Goal: Task Accomplishment & Management: Manage account settings

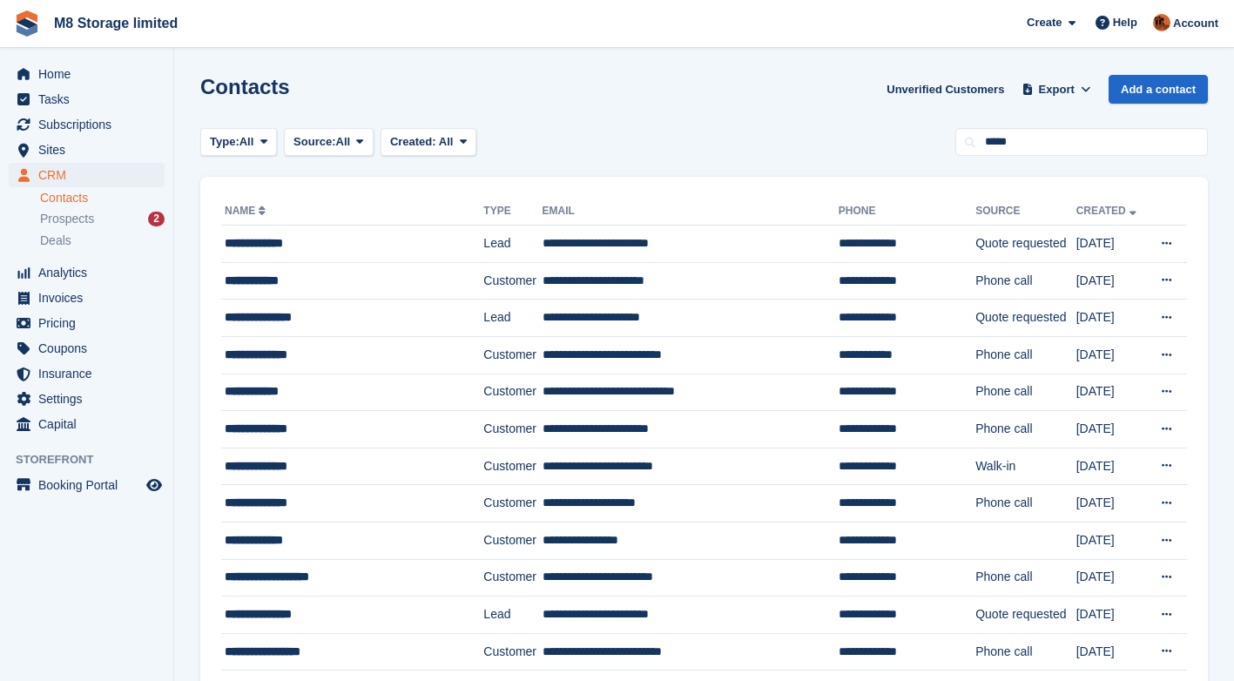
type input "*****"
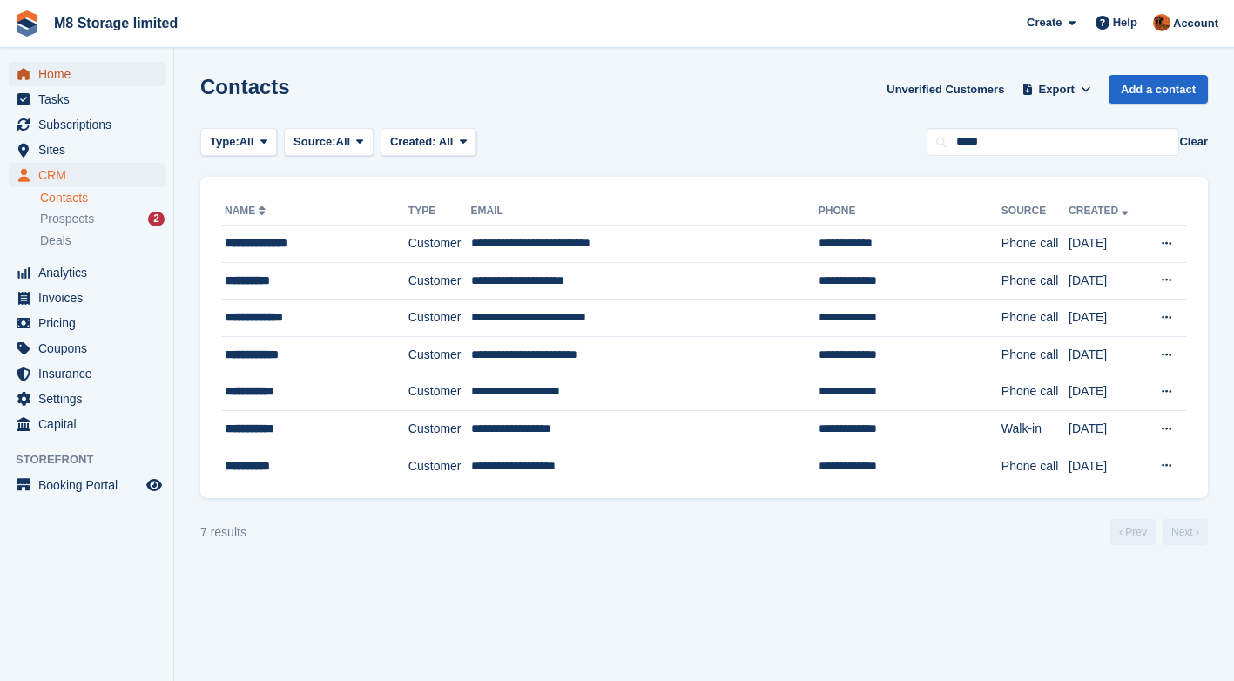
click at [44, 72] on span "Home" at bounding box center [90, 74] width 104 height 24
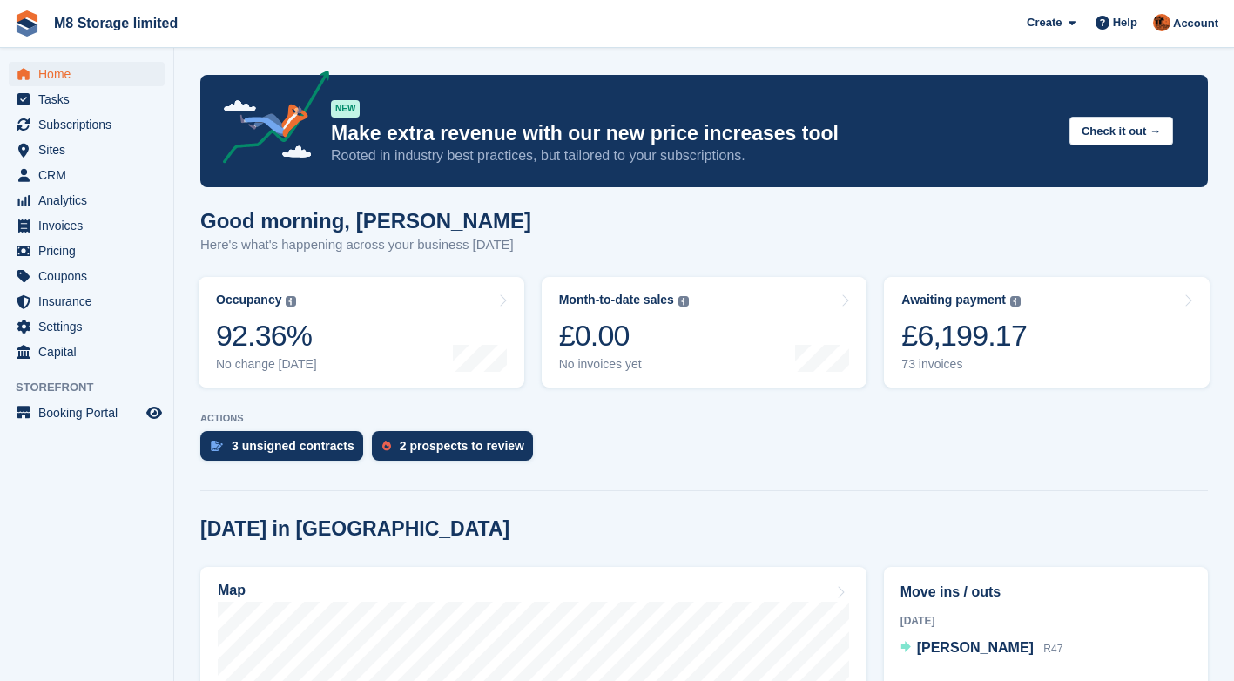
scroll to position [435, 0]
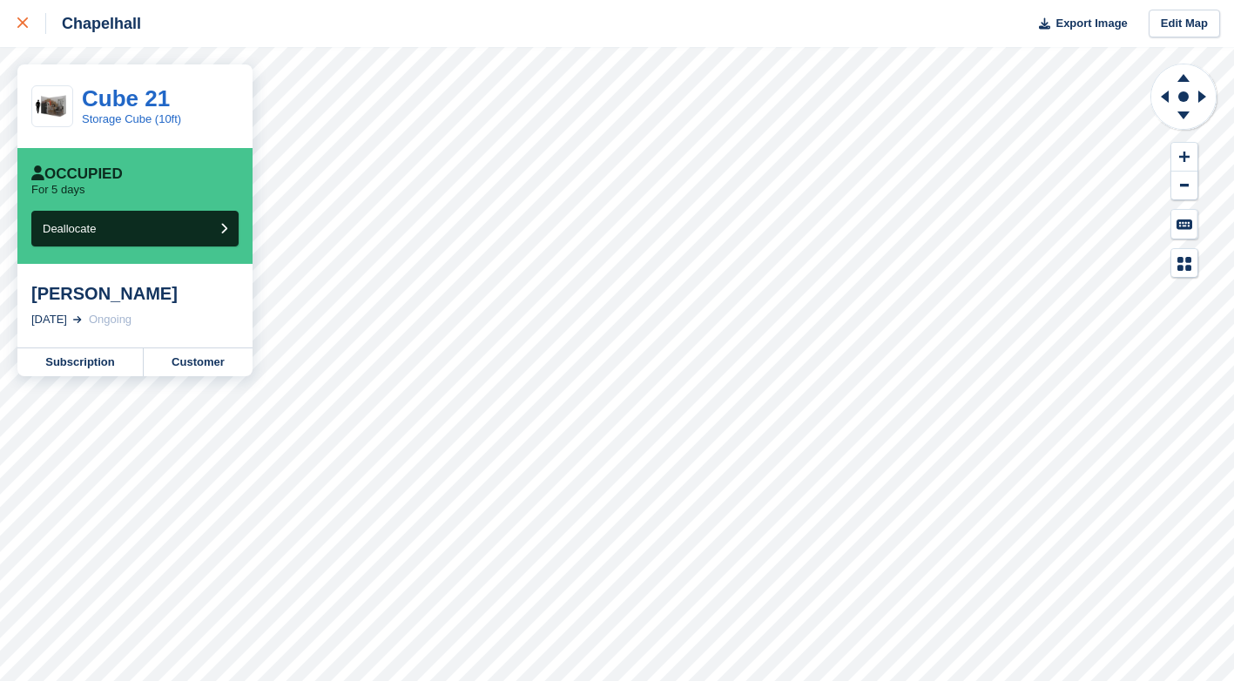
click at [21, 23] on icon at bounding box center [22, 22] width 10 height 10
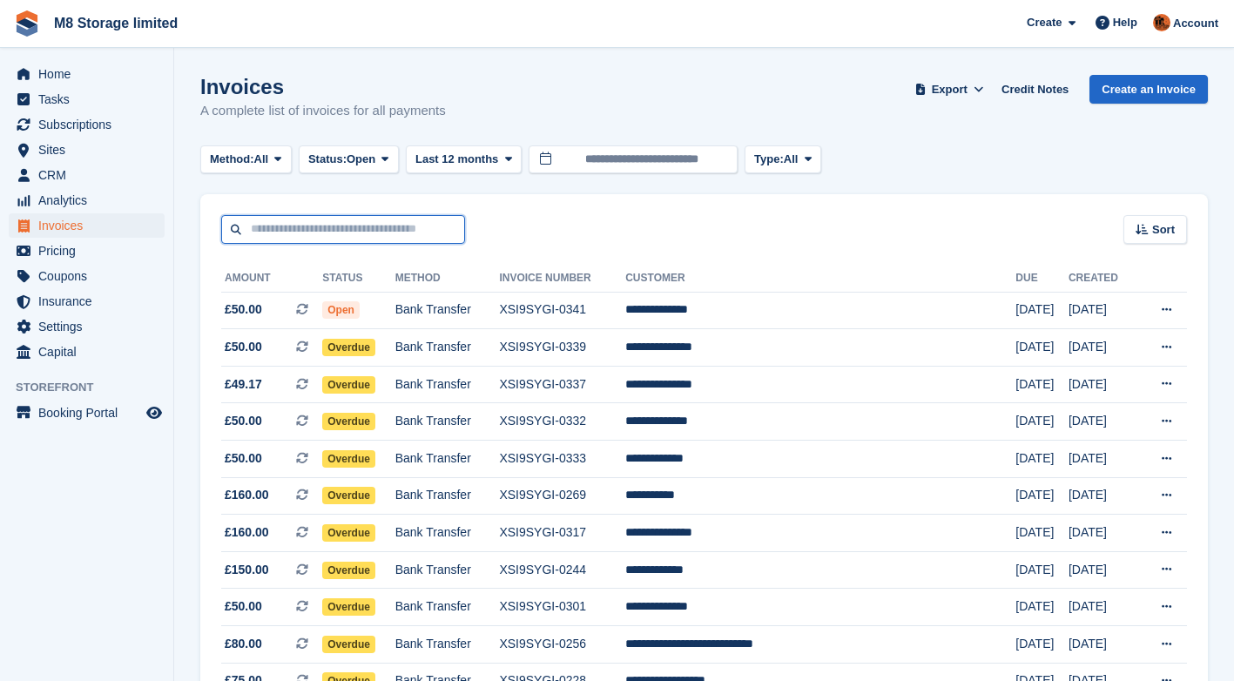
click at [416, 226] on input "text" at bounding box center [343, 229] width 244 height 29
type input "****"
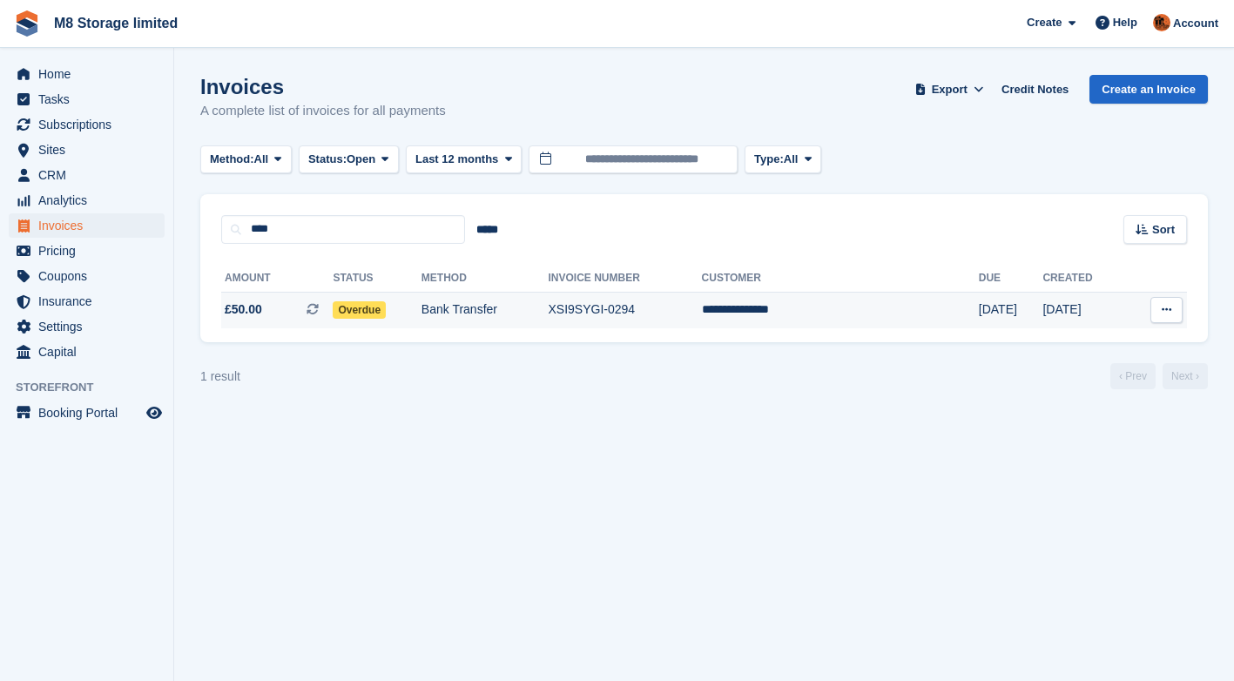
click at [386, 313] on span "Overdue" at bounding box center [359, 309] width 53 height 17
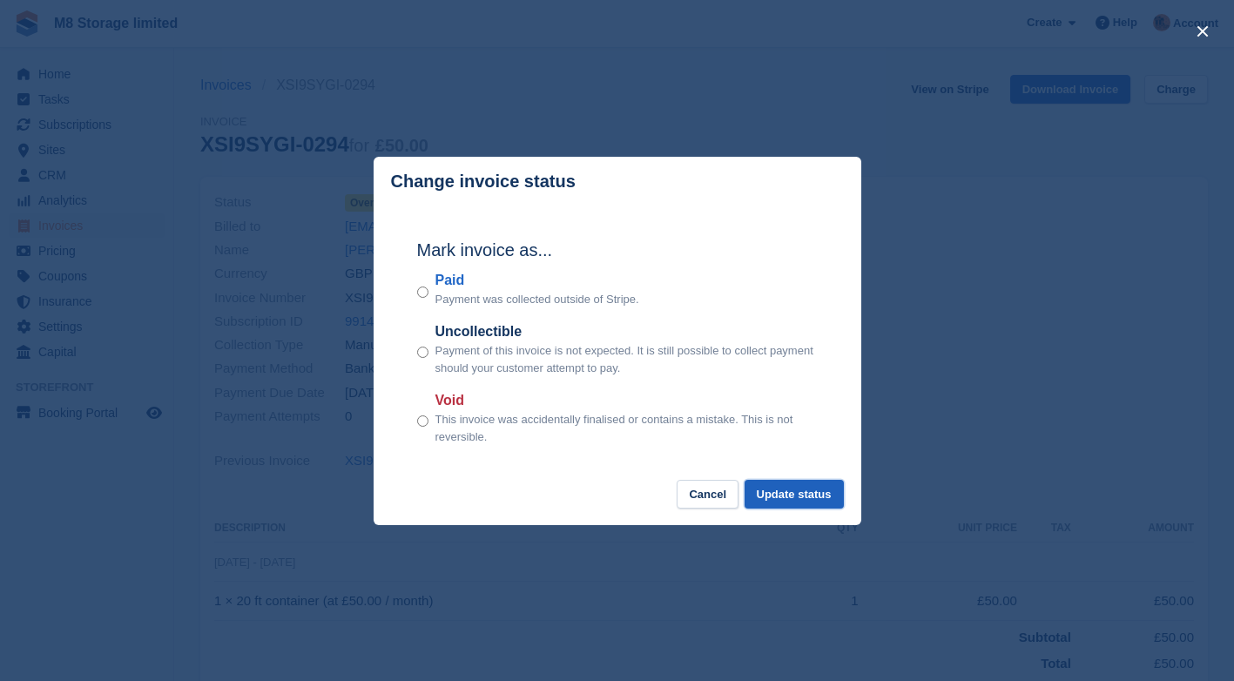
click at [775, 493] on button "Update status" at bounding box center [793, 494] width 99 height 29
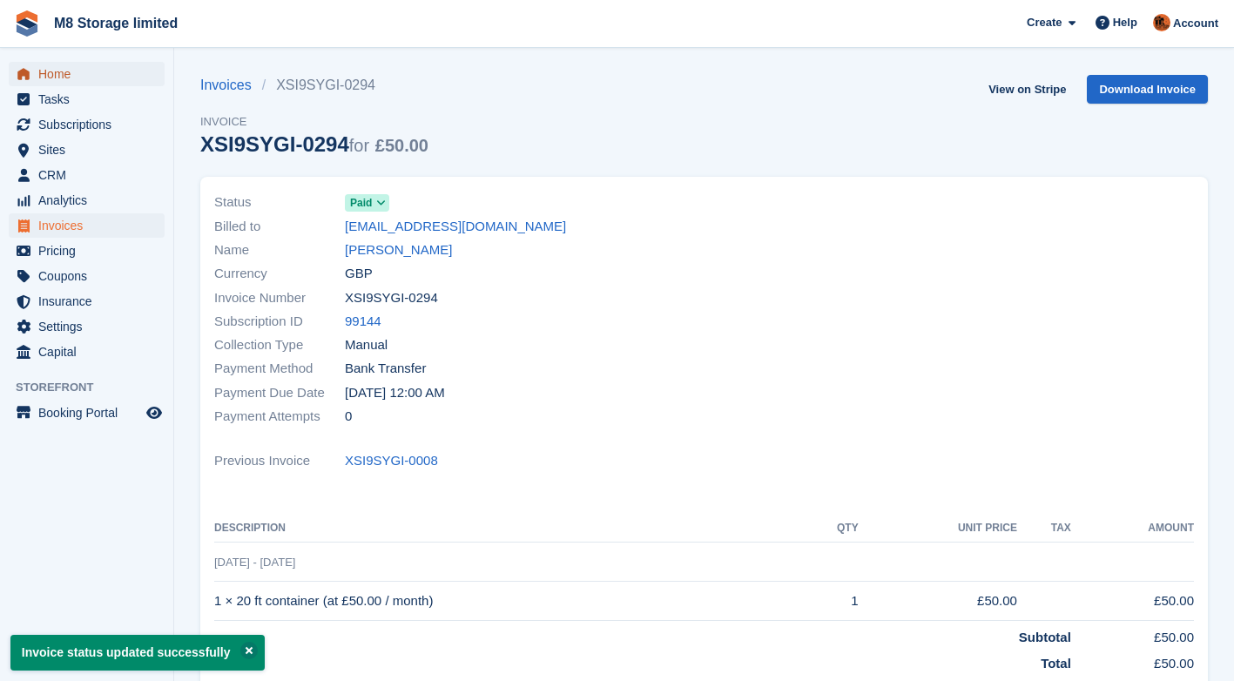
click at [50, 80] on span "Home" at bounding box center [90, 74] width 104 height 24
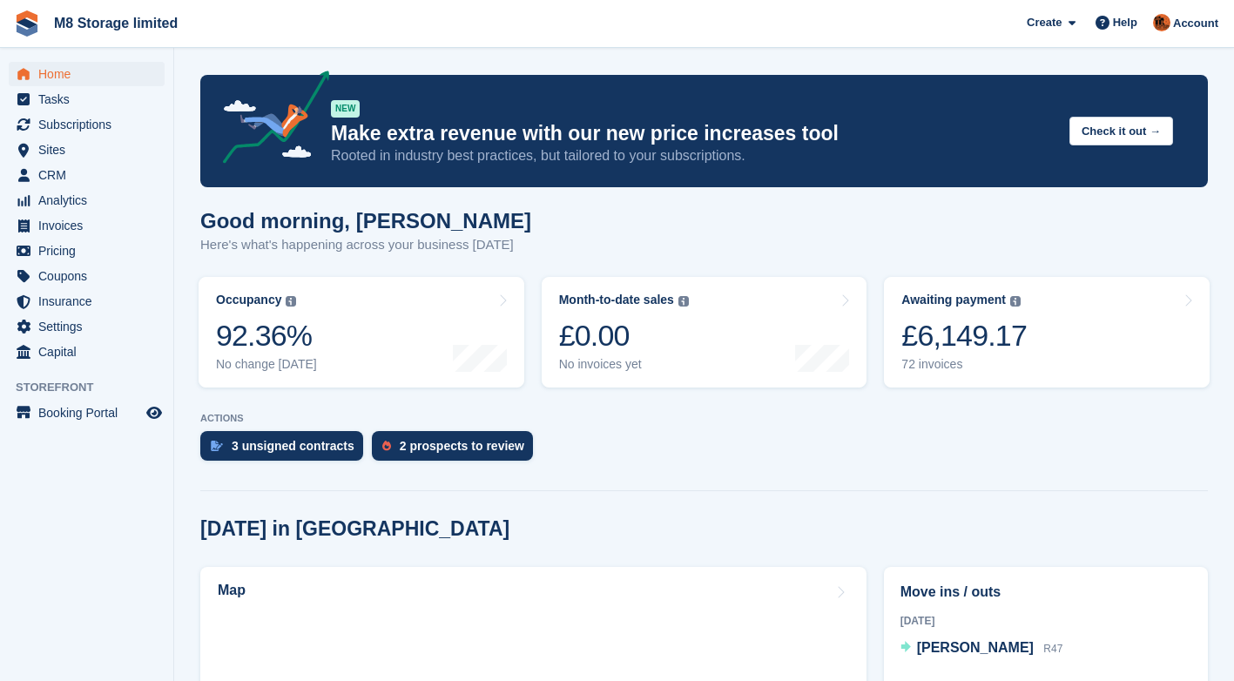
click at [320, 444] on div "3 unsigned contracts" at bounding box center [293, 446] width 123 height 14
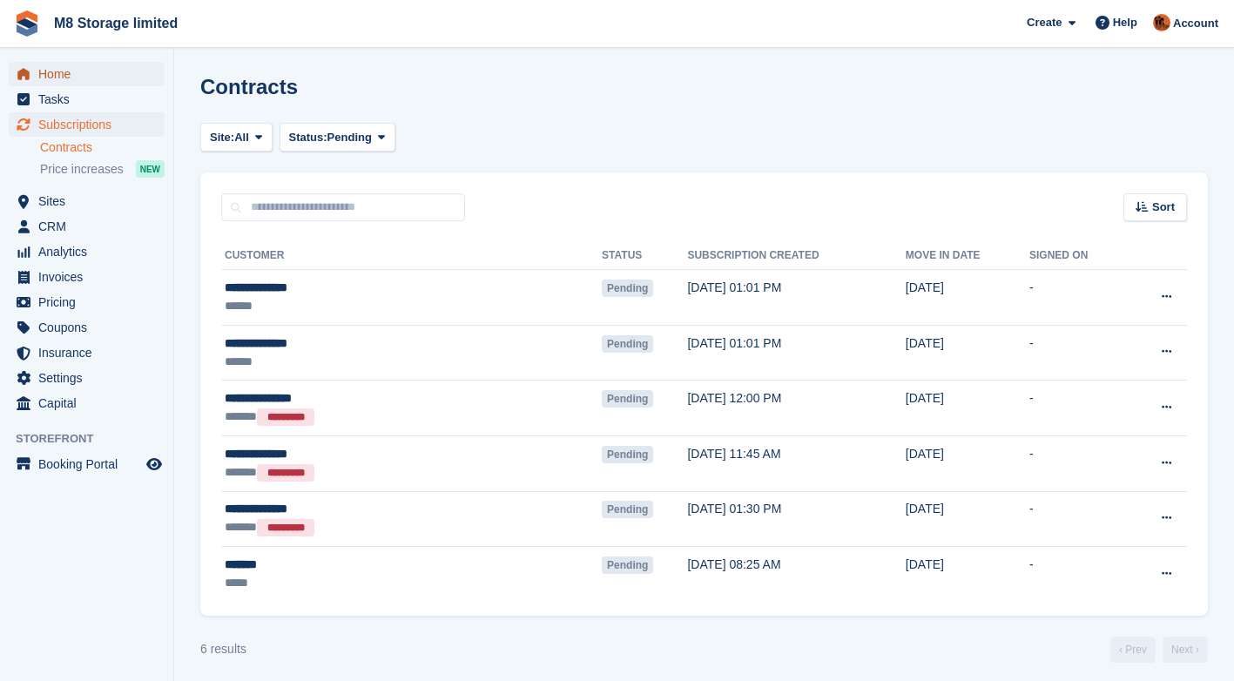
click at [57, 73] on span "Home" at bounding box center [90, 74] width 104 height 24
